Goal: Navigation & Orientation: Find specific page/section

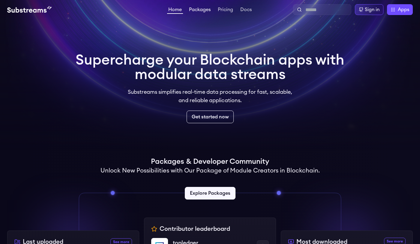
click at [202, 11] on link "Packages" at bounding box center [200, 10] width 24 height 6
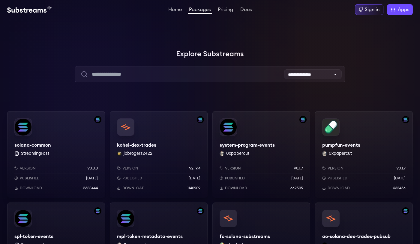
click at [222, 14] on div "Home Packages Pricing Docs Home Packages Pricing Docs Sign in Apps Subgraph Stu…" at bounding box center [210, 9] width 406 height 11
click at [223, 11] on link "Pricing" at bounding box center [226, 10] width 18 height 6
